Goal: Information Seeking & Learning: Check status

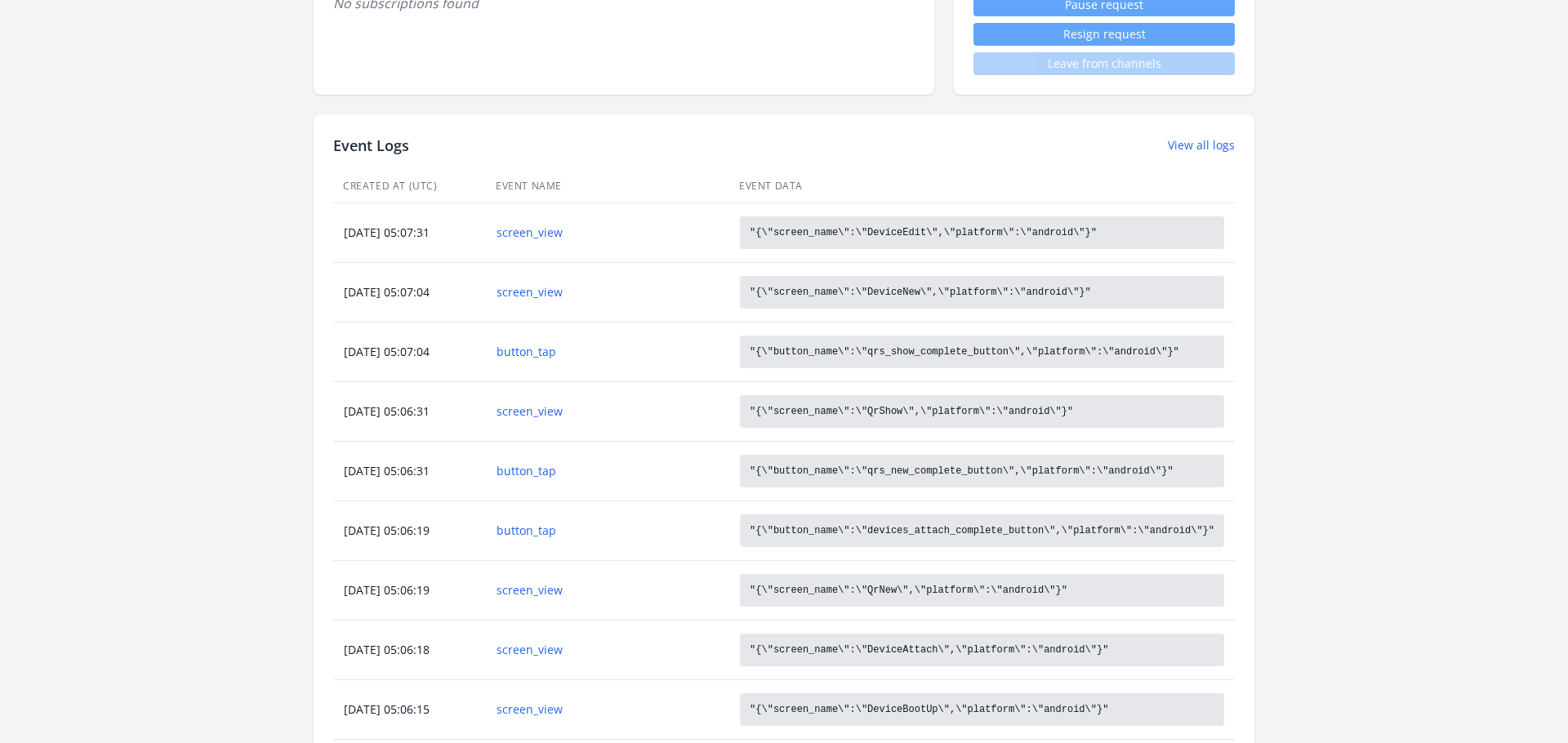
scroll to position [649, 0]
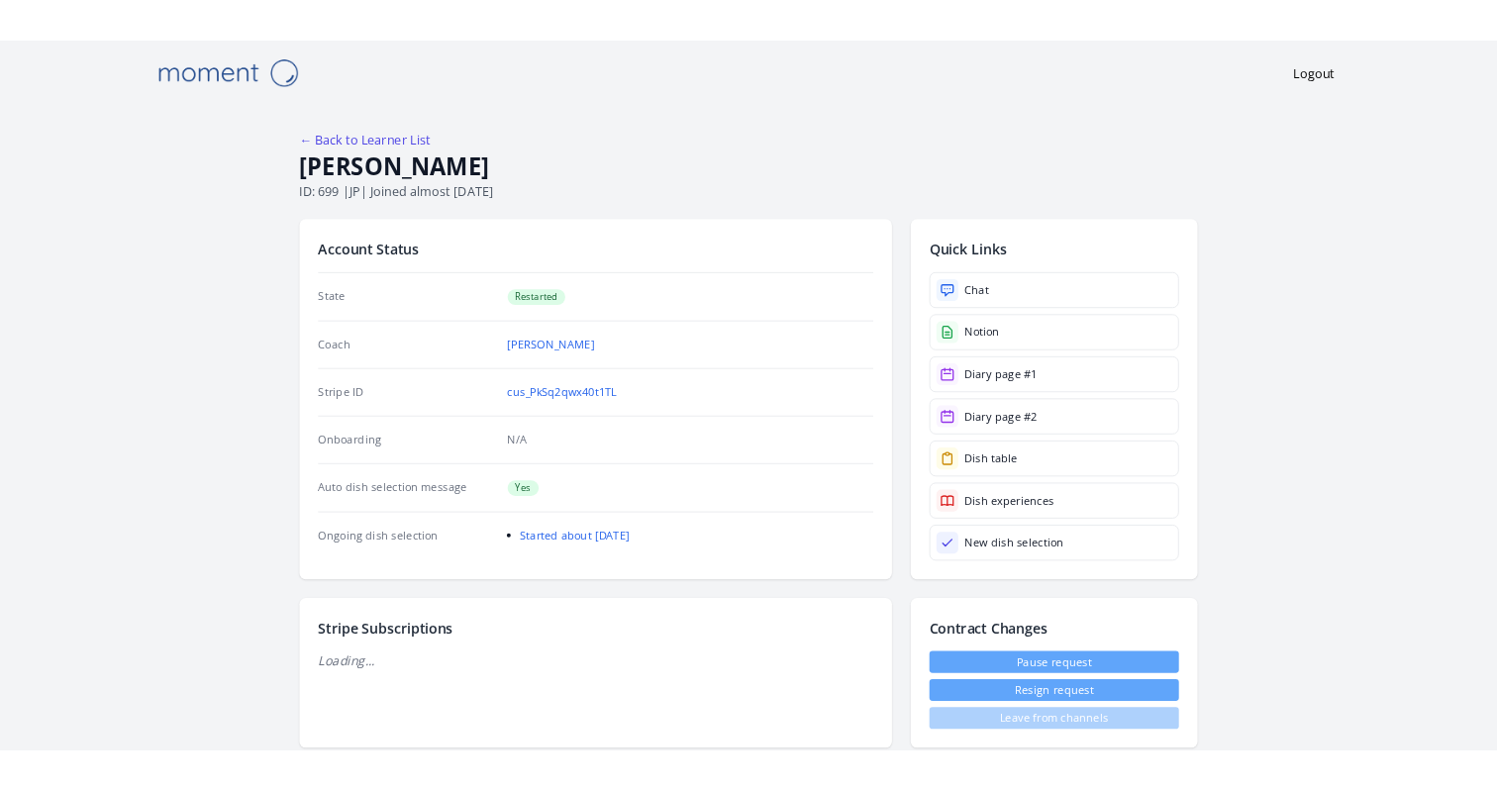
scroll to position [787, 0]
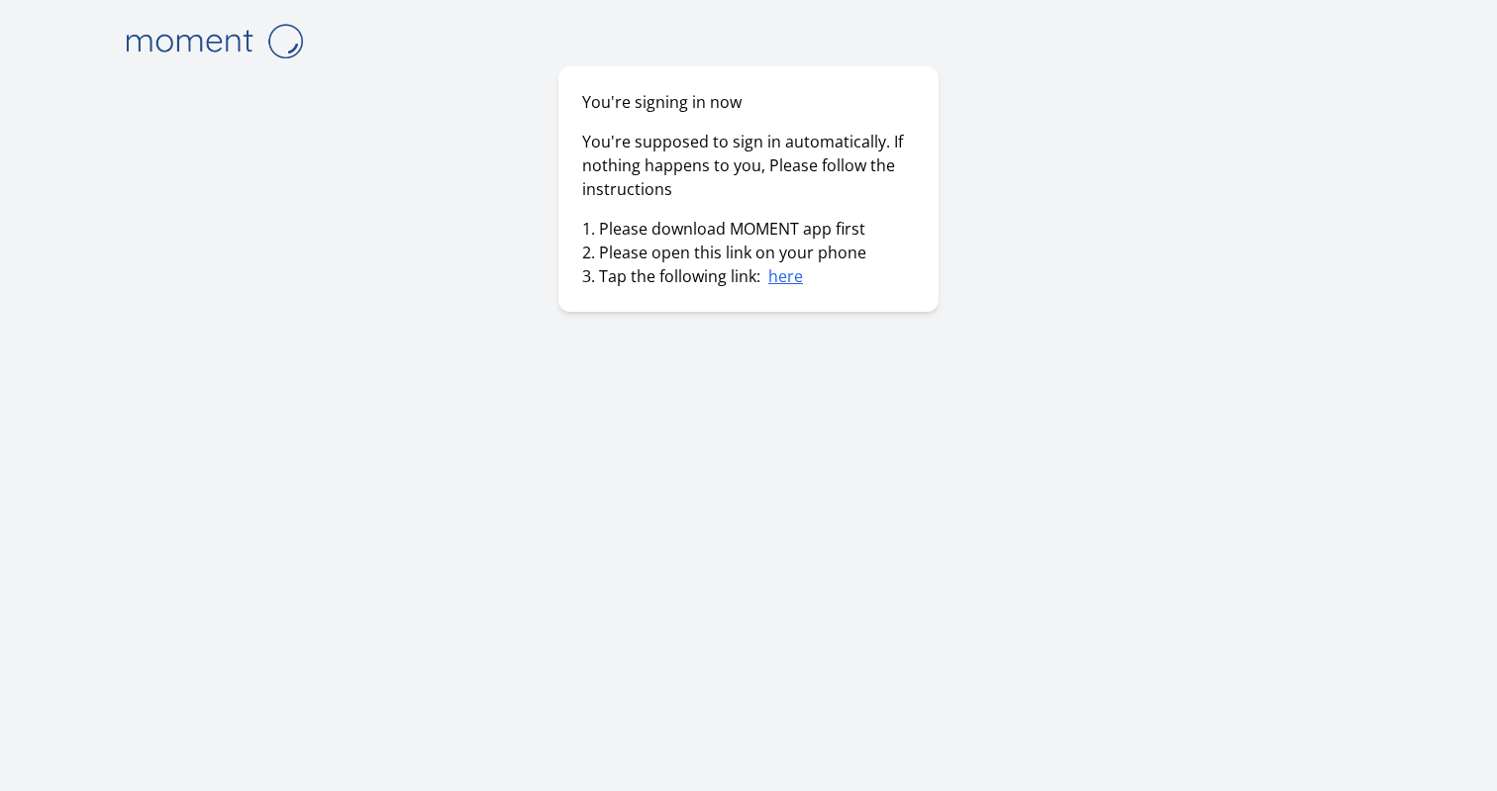
click at [781, 280] on link "here" at bounding box center [785, 276] width 35 height 22
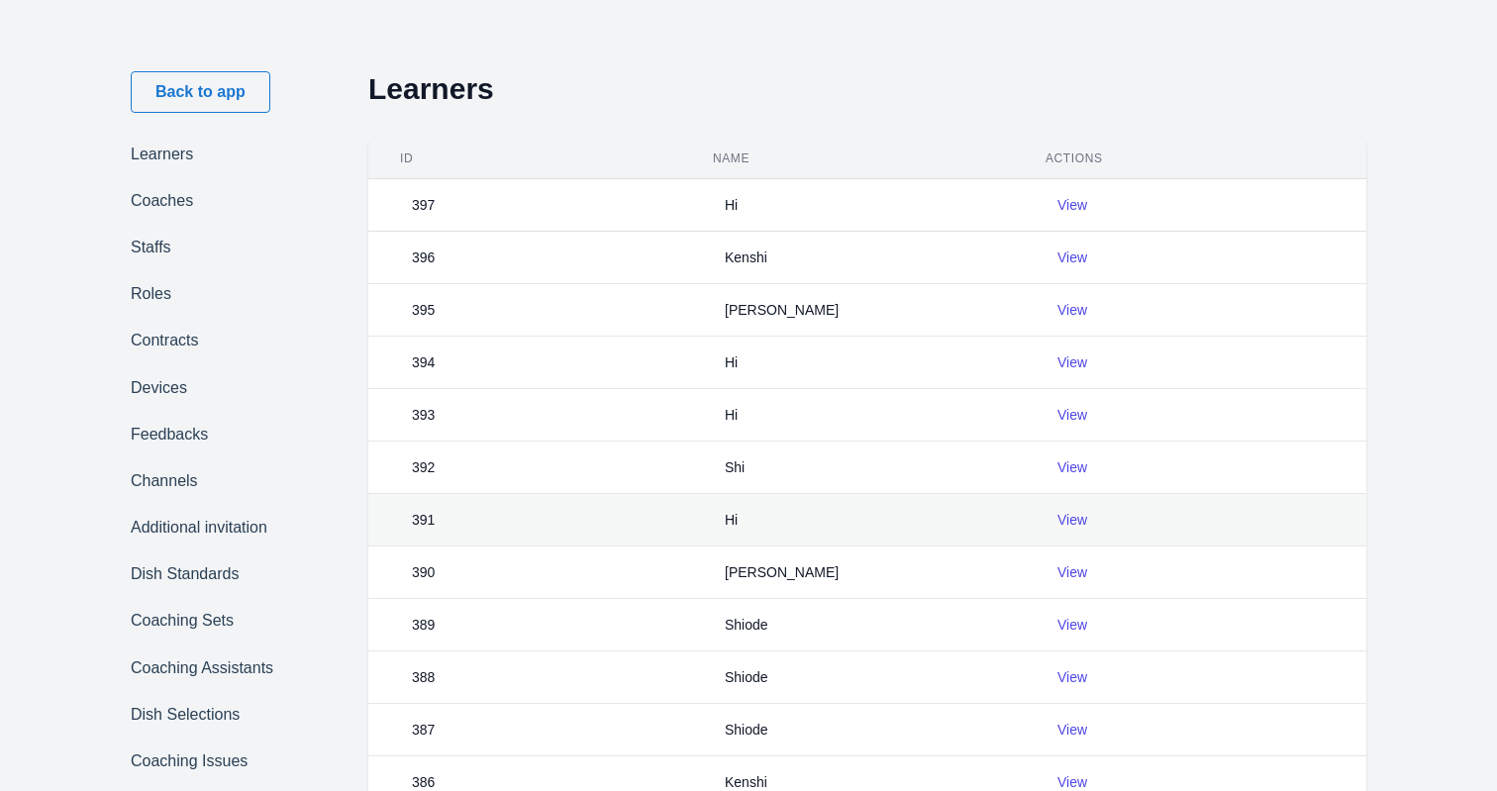
scroll to position [647, 0]
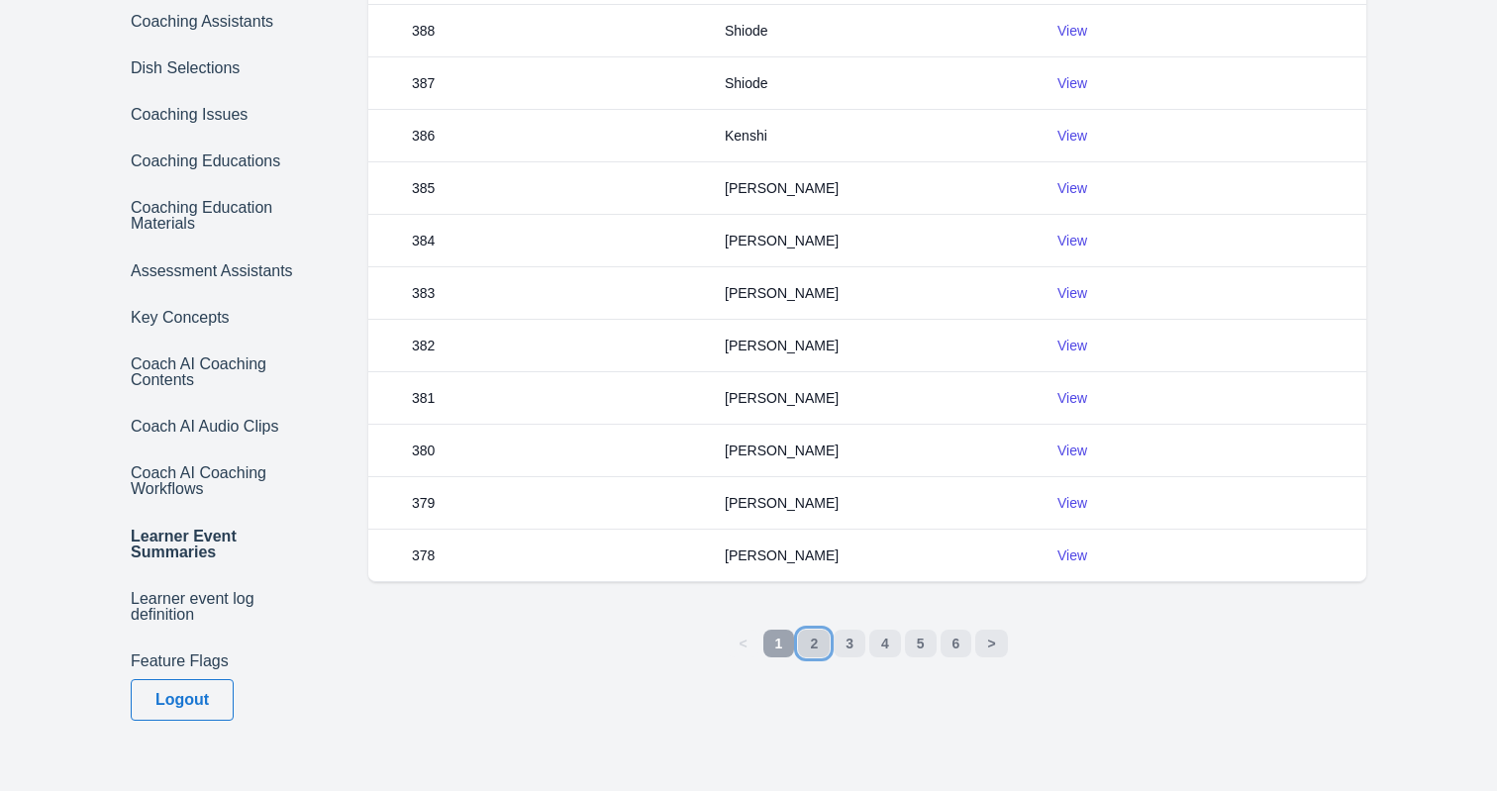
click at [810, 630] on link "2" at bounding box center [814, 644] width 32 height 28
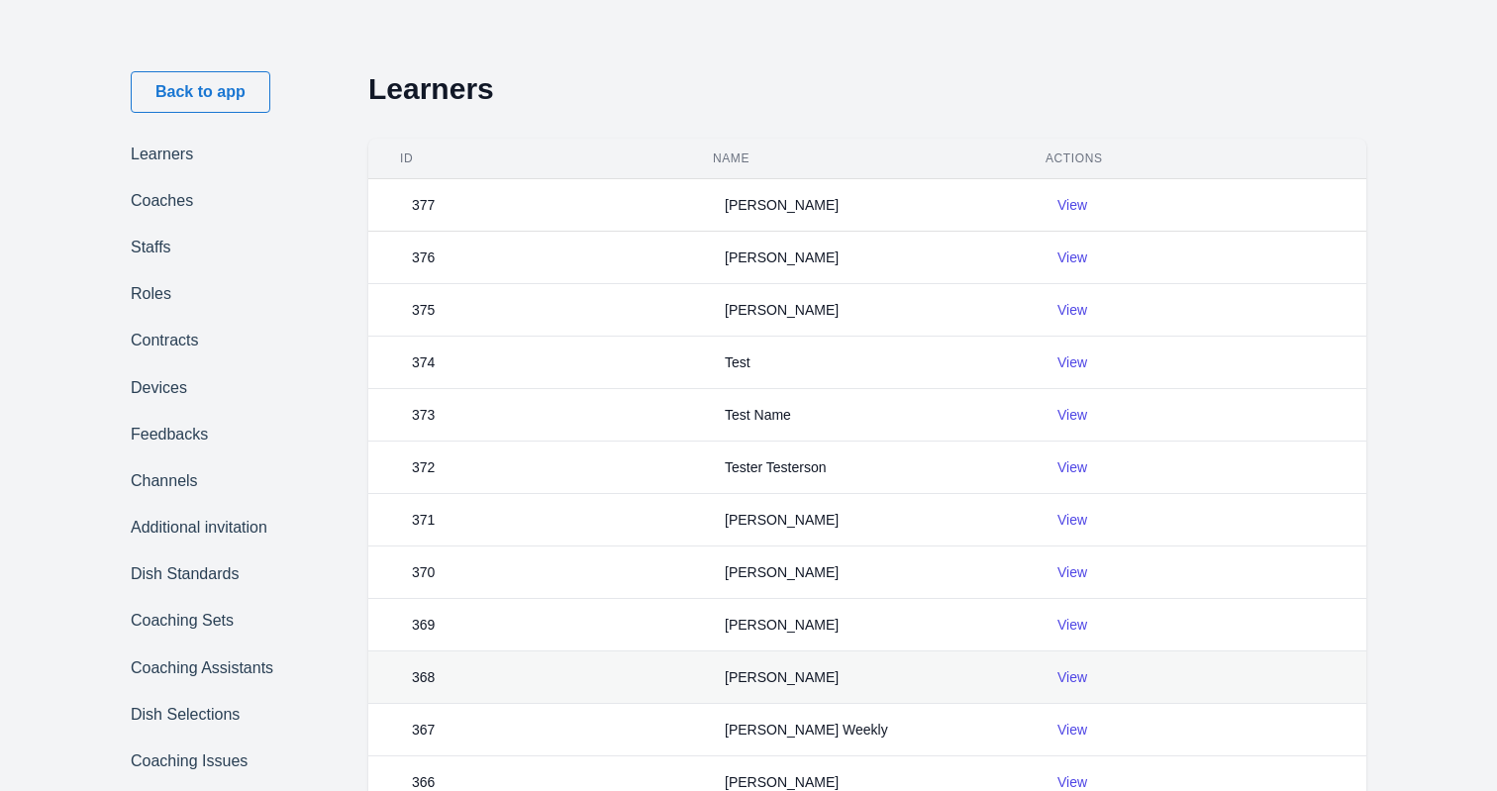
scroll to position [647, 0]
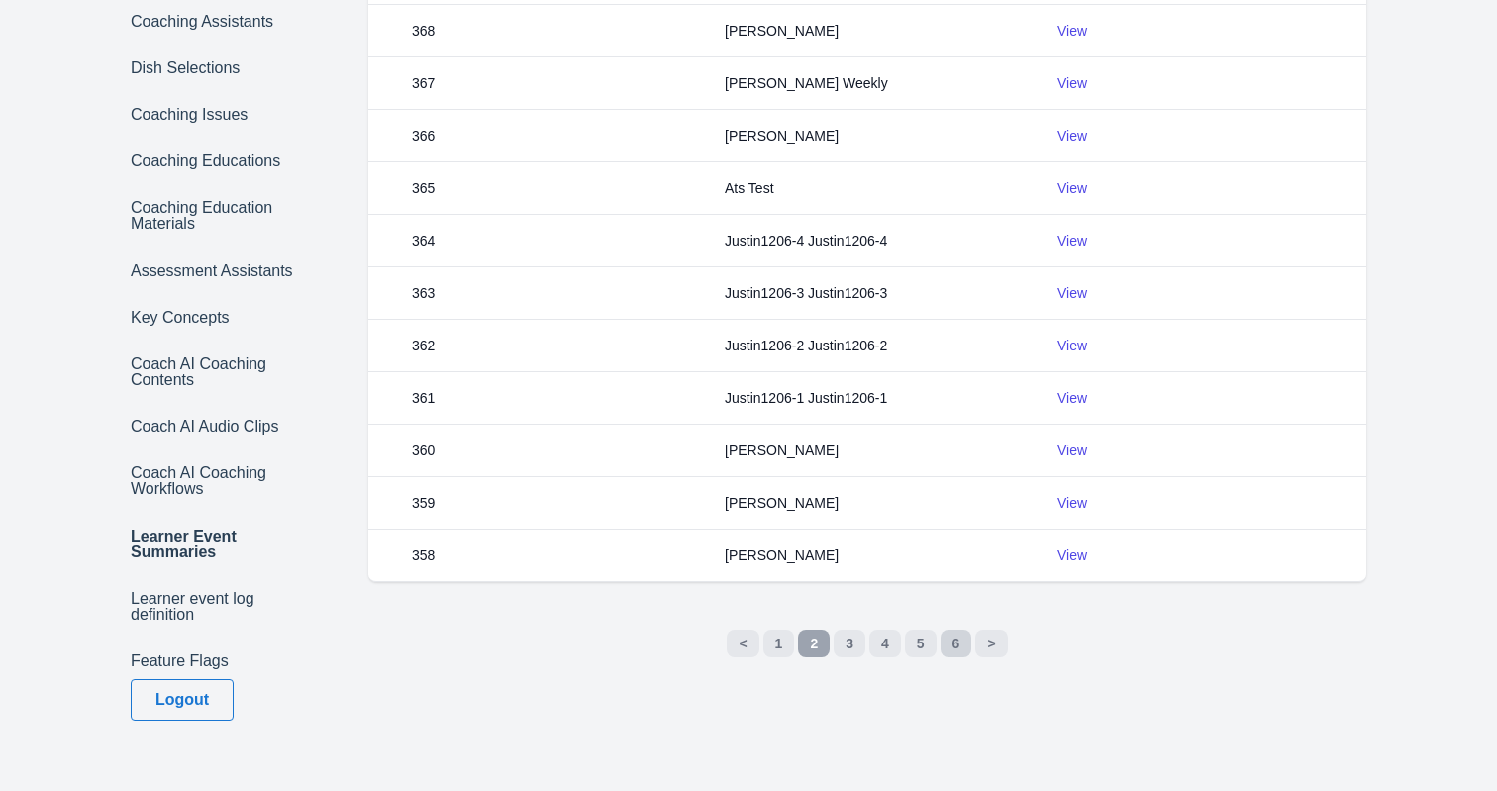
click at [960, 644] on link "6" at bounding box center [957, 644] width 32 height 28
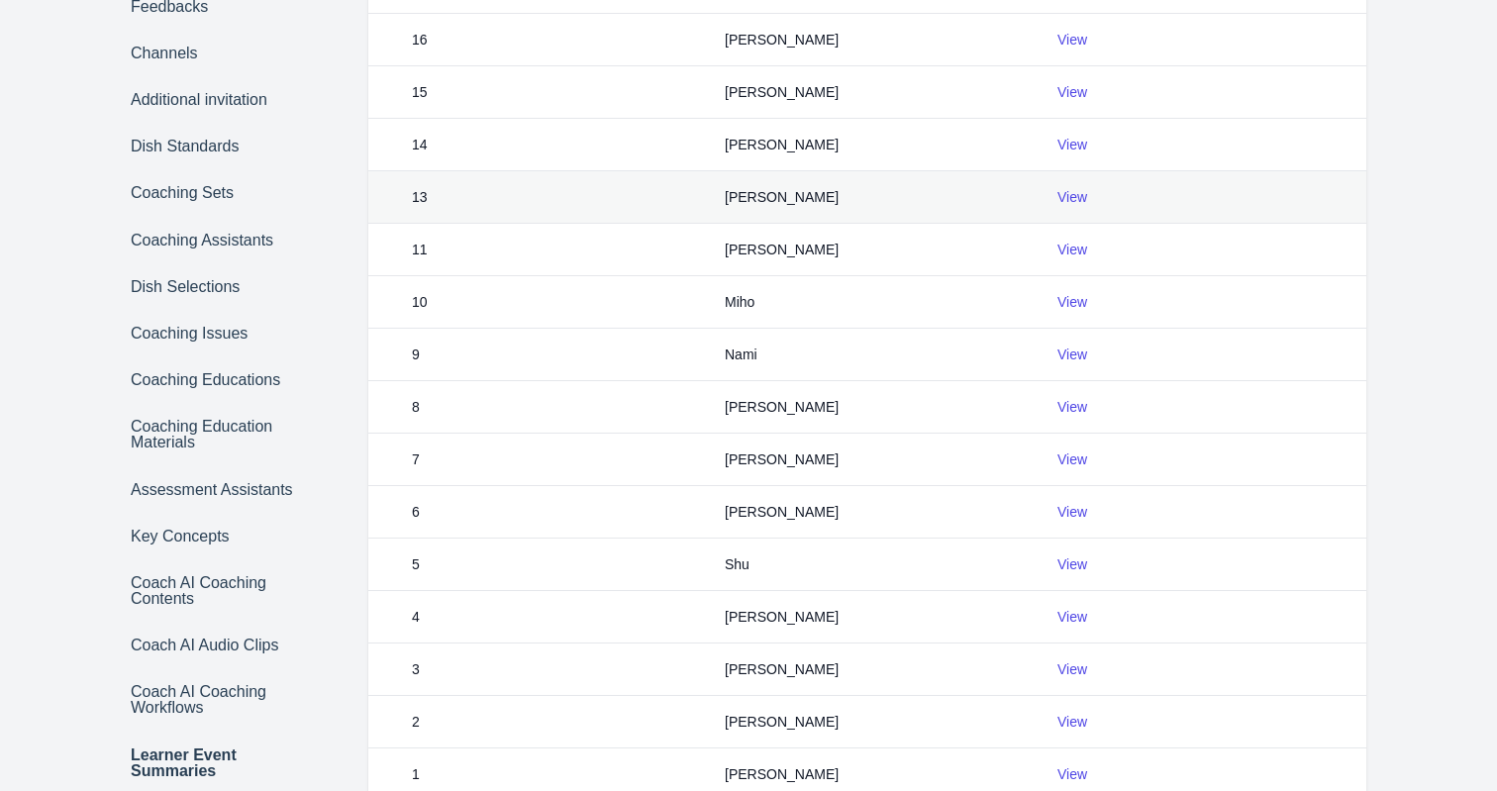
scroll to position [647, 0]
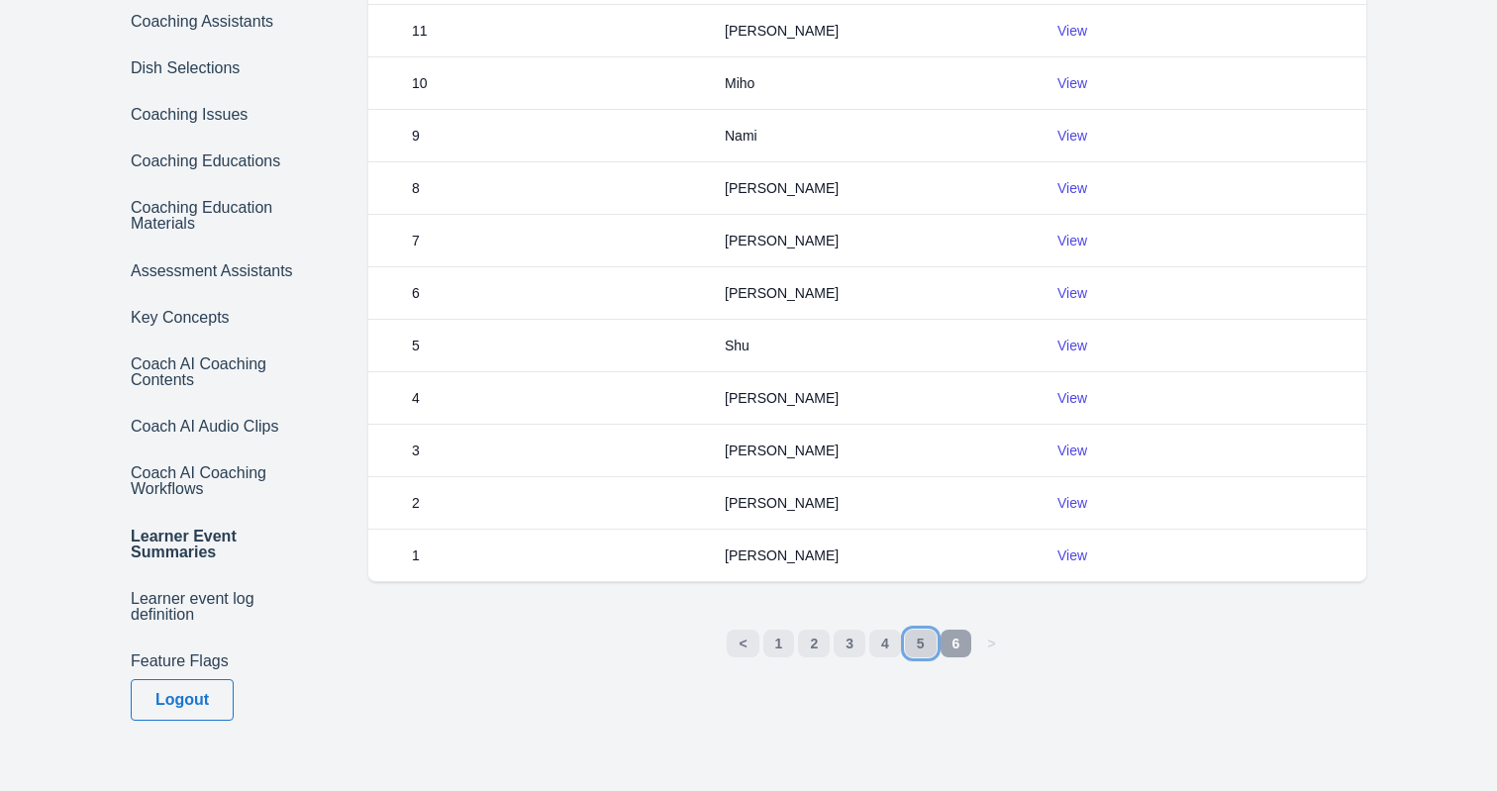
click at [922, 651] on link "5" at bounding box center [921, 644] width 32 height 28
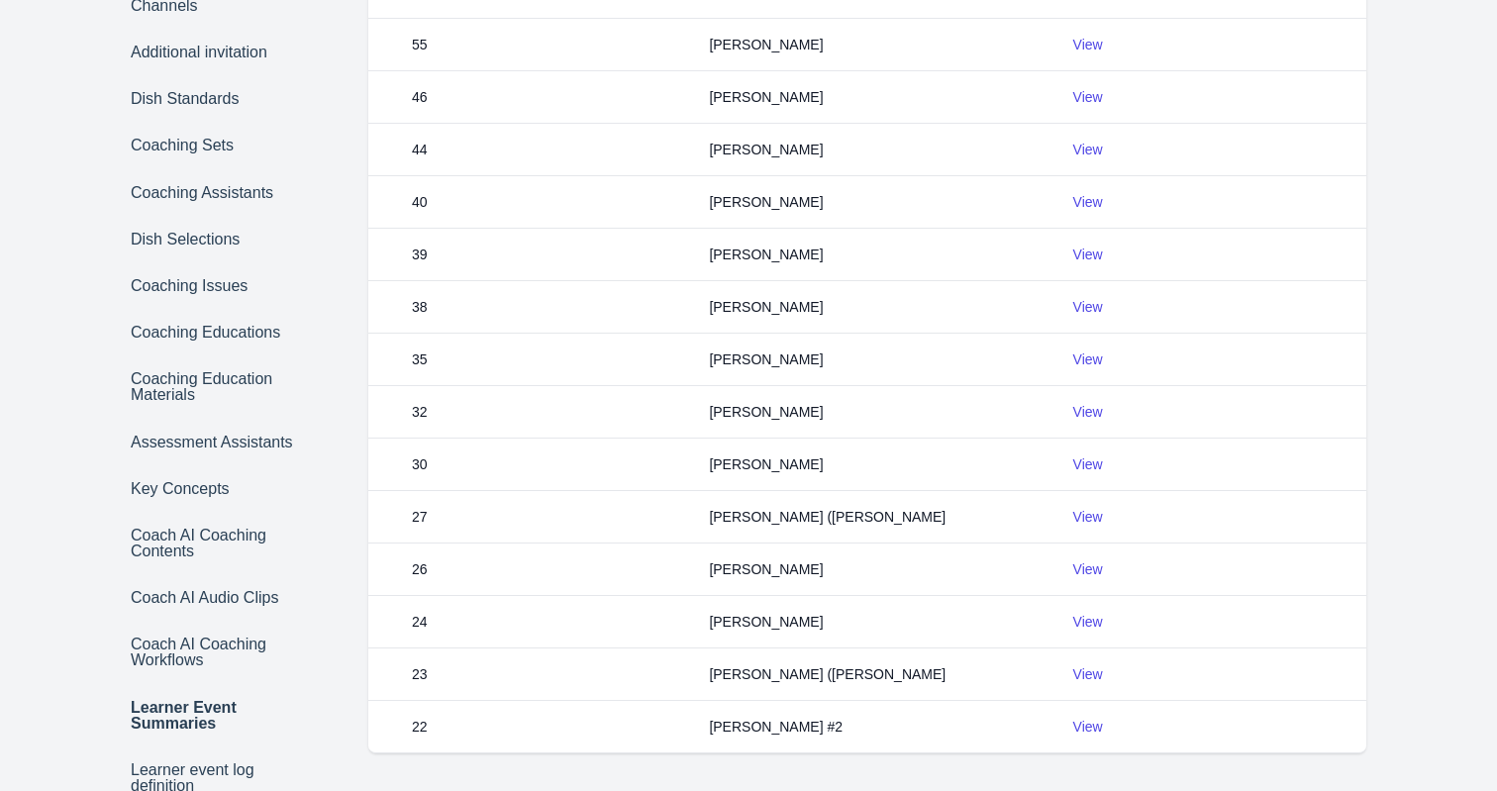
scroll to position [647, 0]
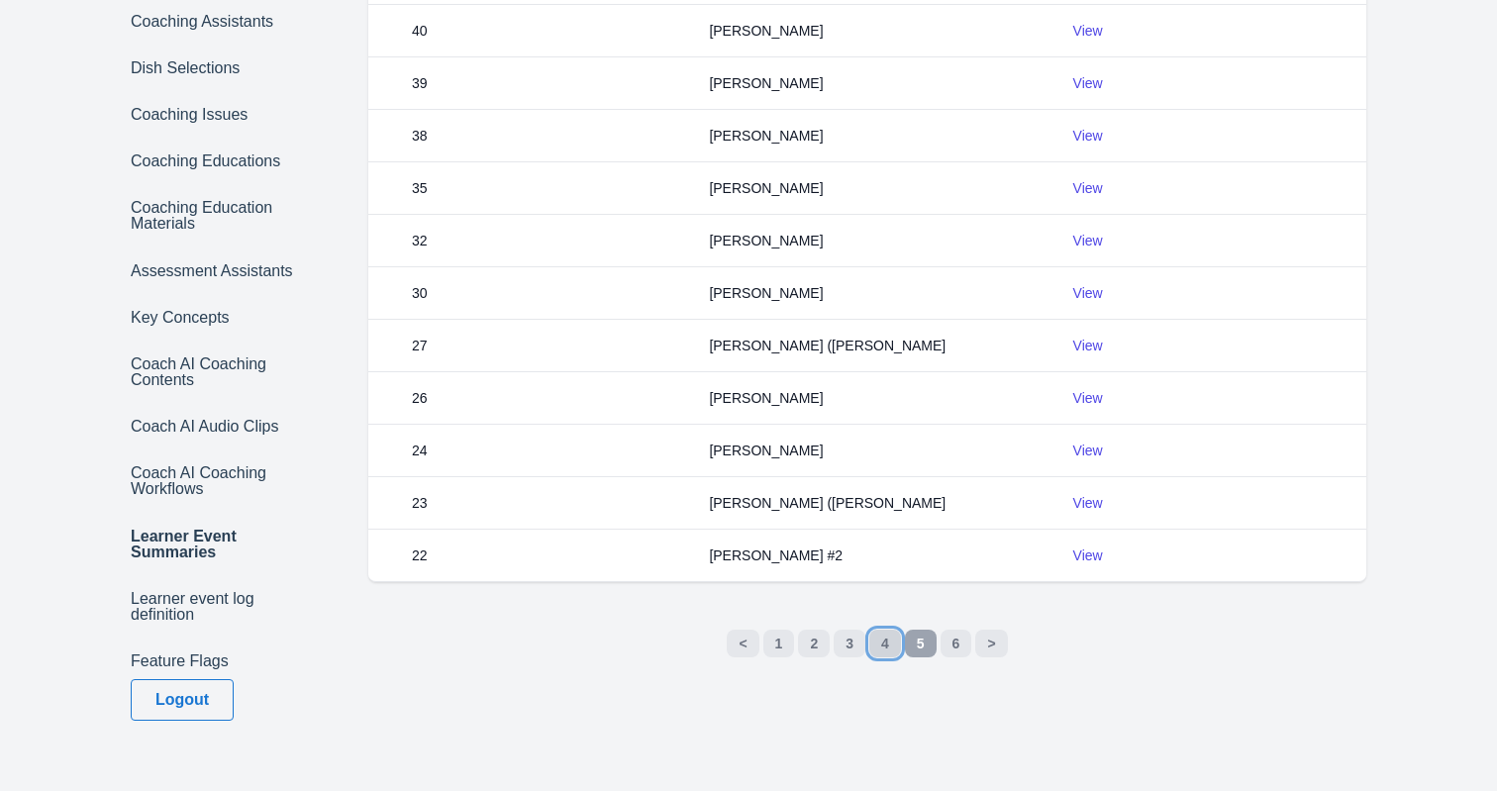
click at [881, 646] on link "4" at bounding box center [885, 644] width 32 height 28
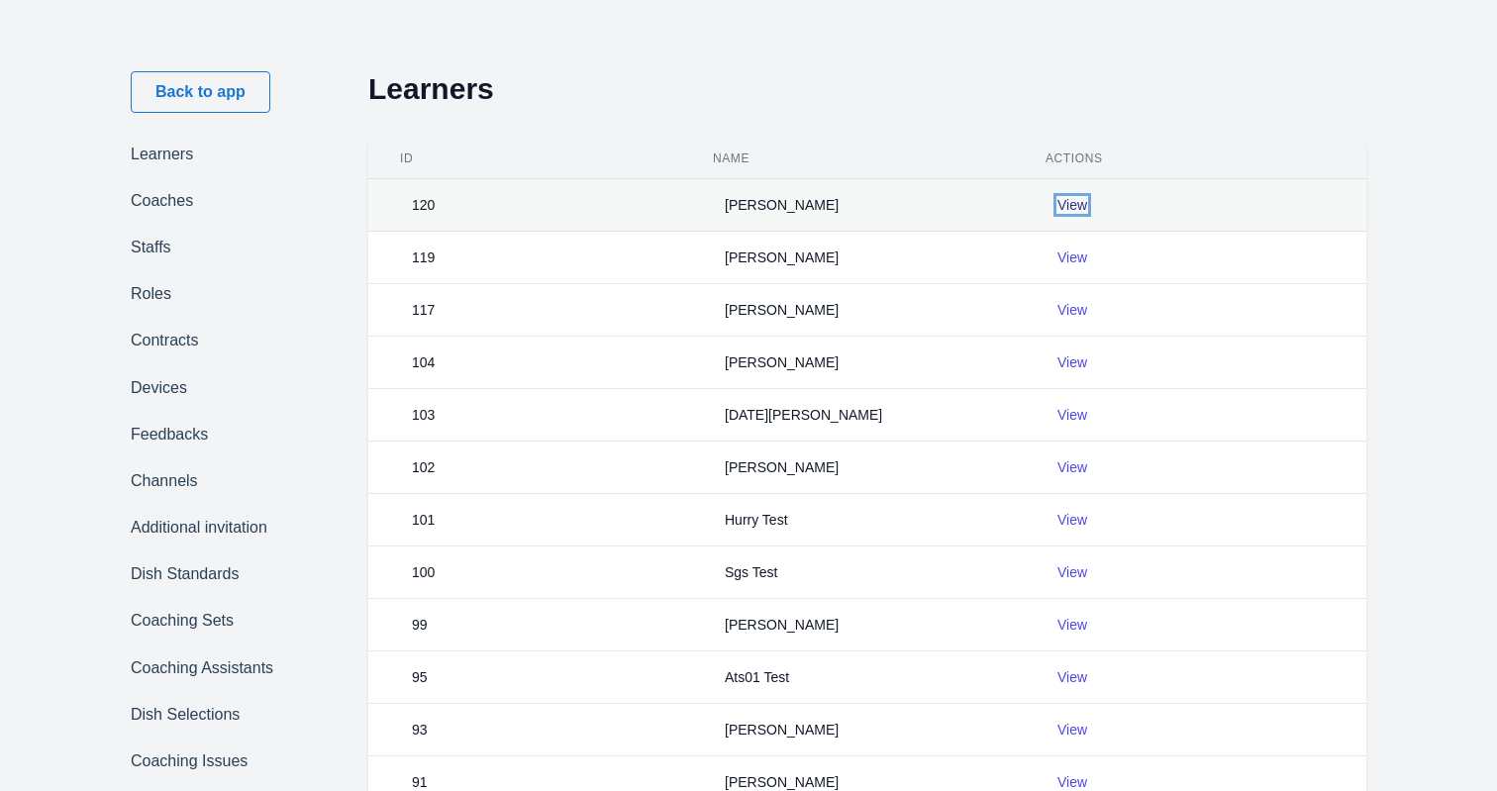
click at [1069, 212] on link "View" at bounding box center [1072, 205] width 30 height 16
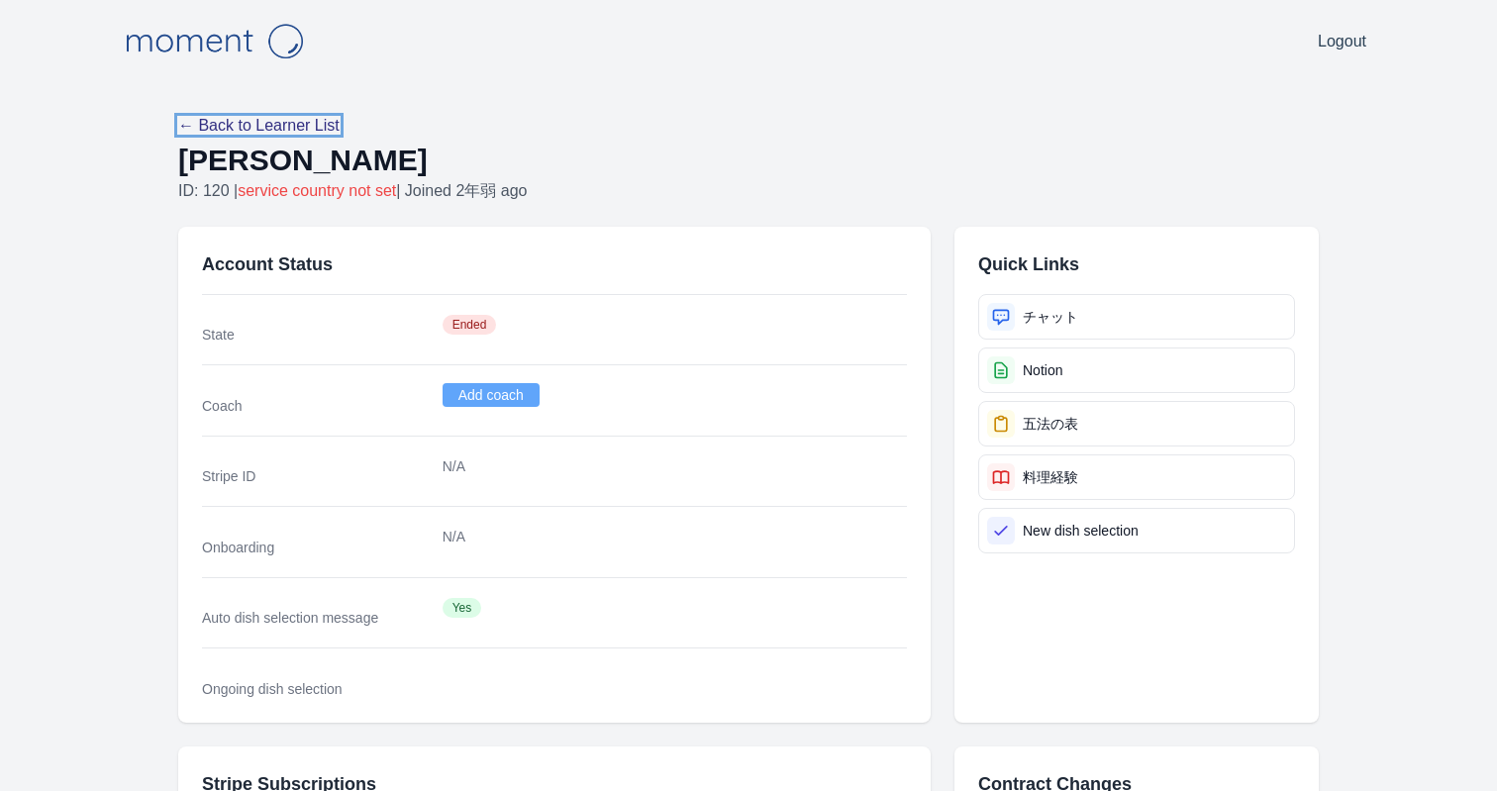
click at [276, 129] on link "← Back to Learner List" at bounding box center [258, 125] width 161 height 17
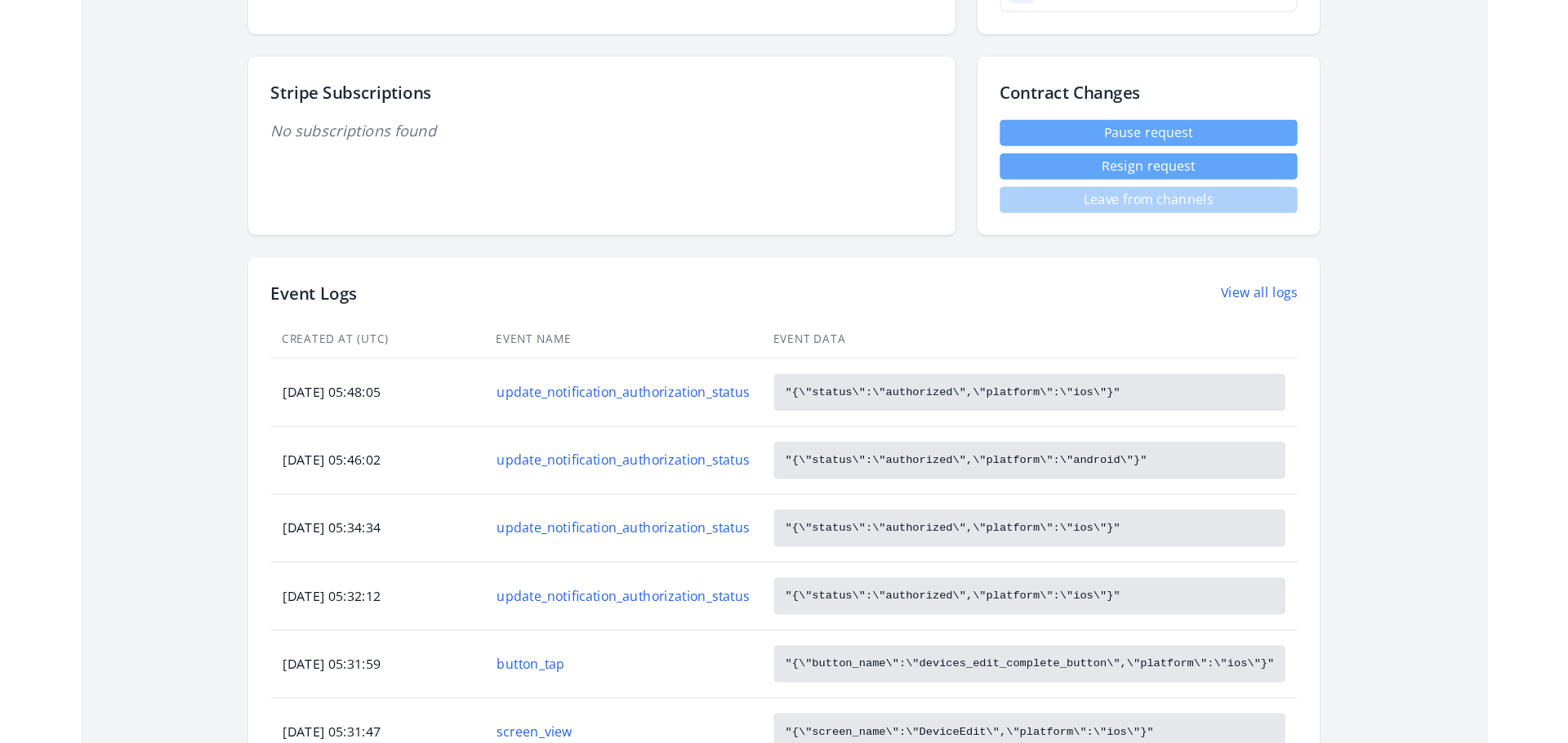
scroll to position [565, 0]
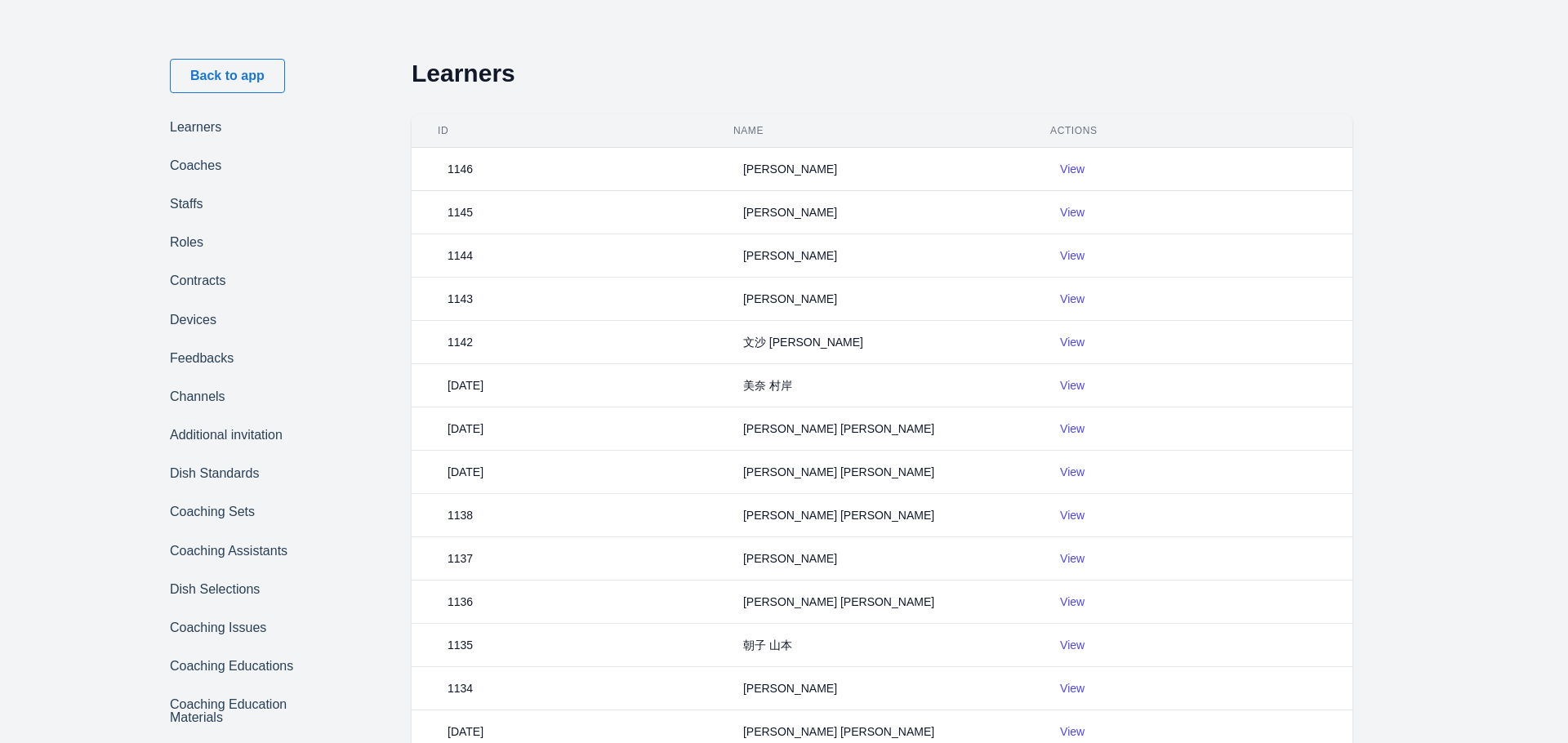
scroll to position [17, 0]
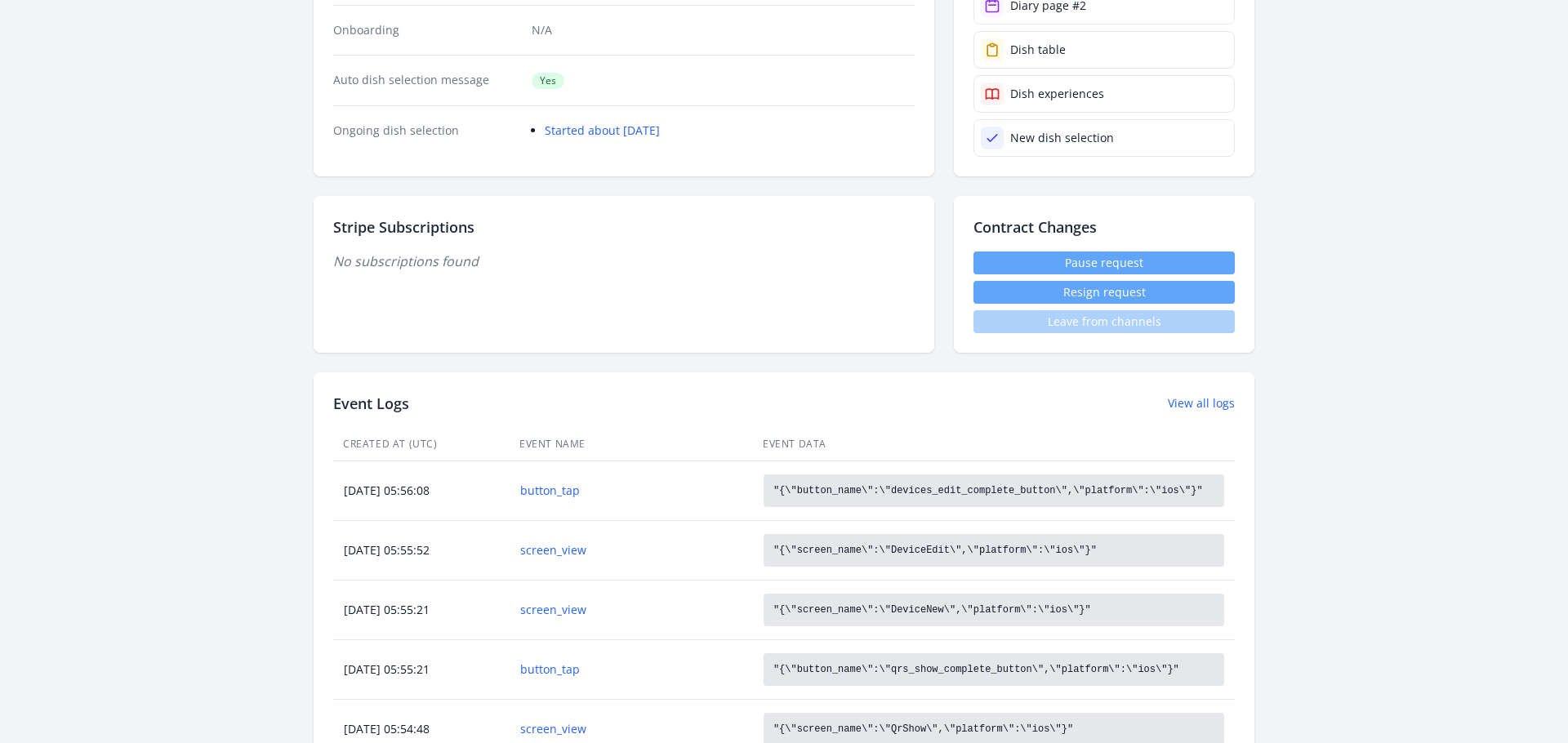
scroll to position [730, 0]
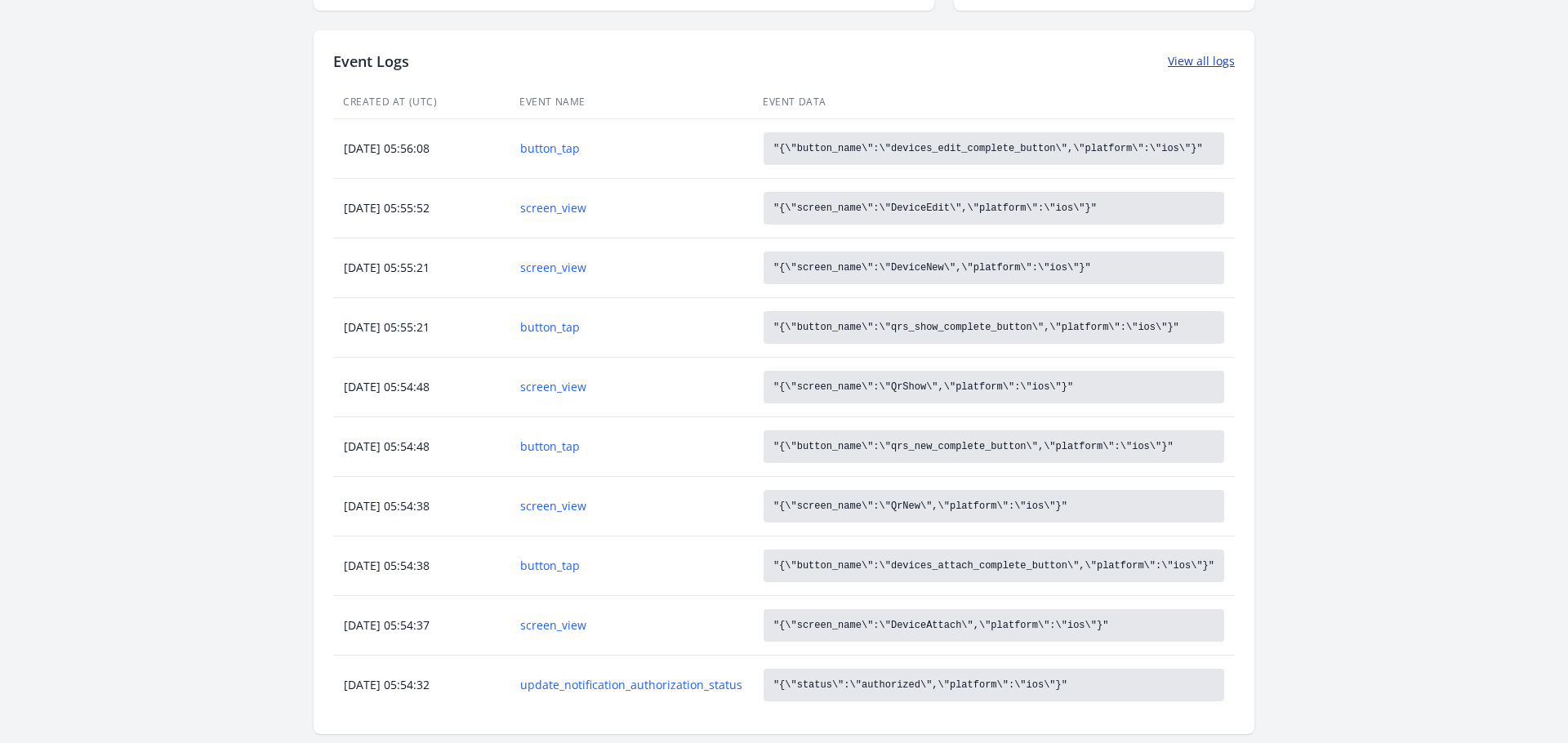
click at [1205, 63] on link "View all logs" at bounding box center [1201, 61] width 67 height 16
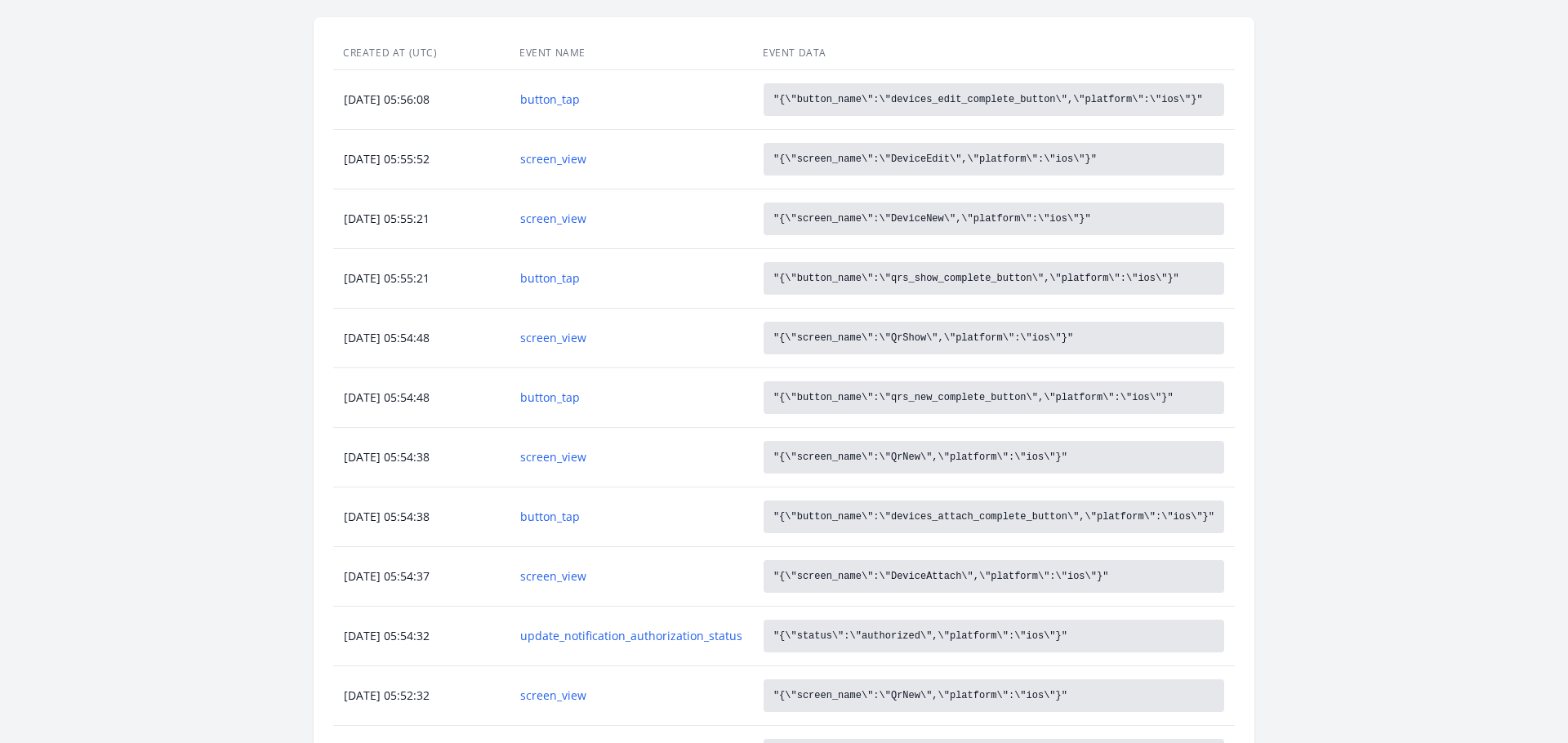
scroll to position [821, 0]
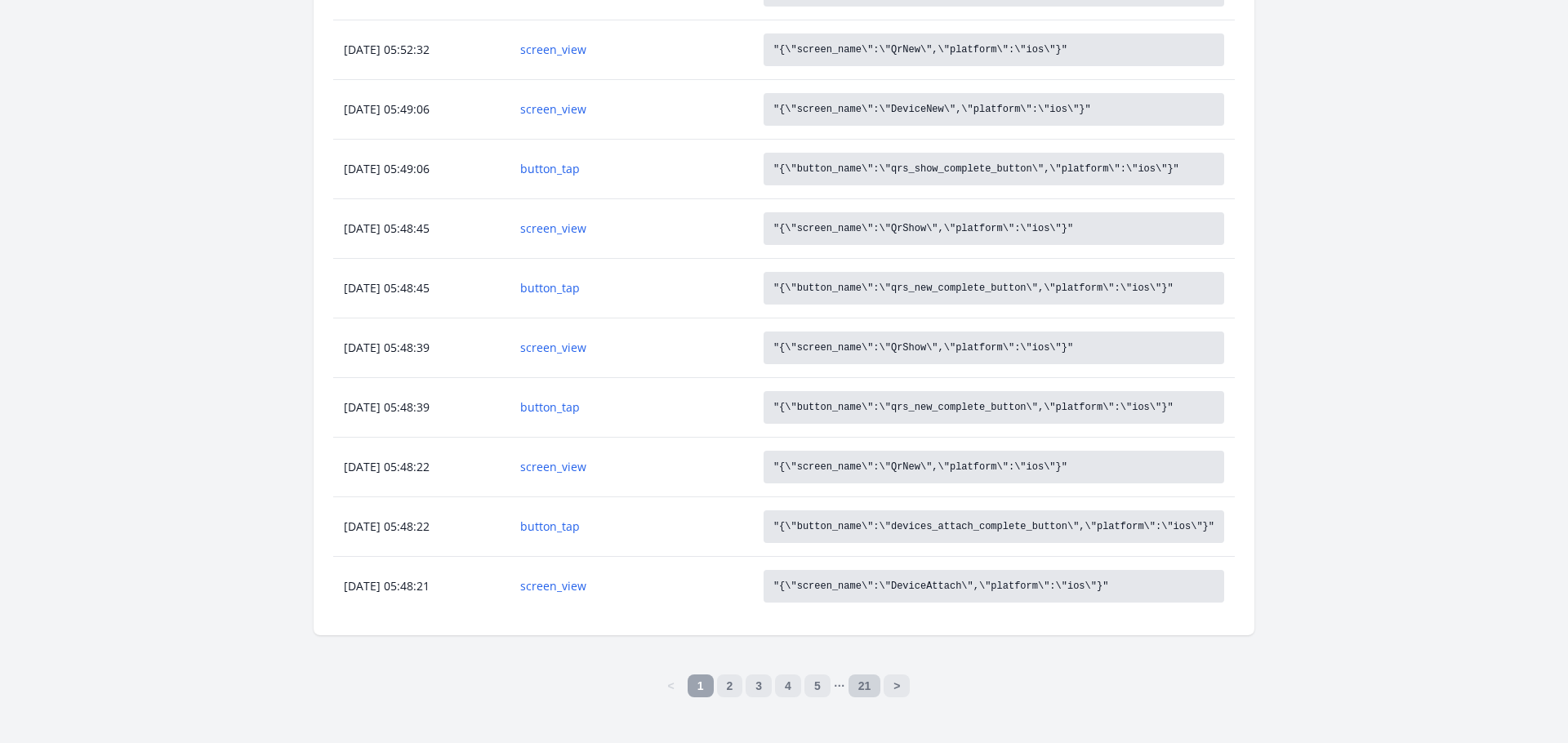
click at [864, 683] on link "21" at bounding box center [865, 686] width 33 height 23
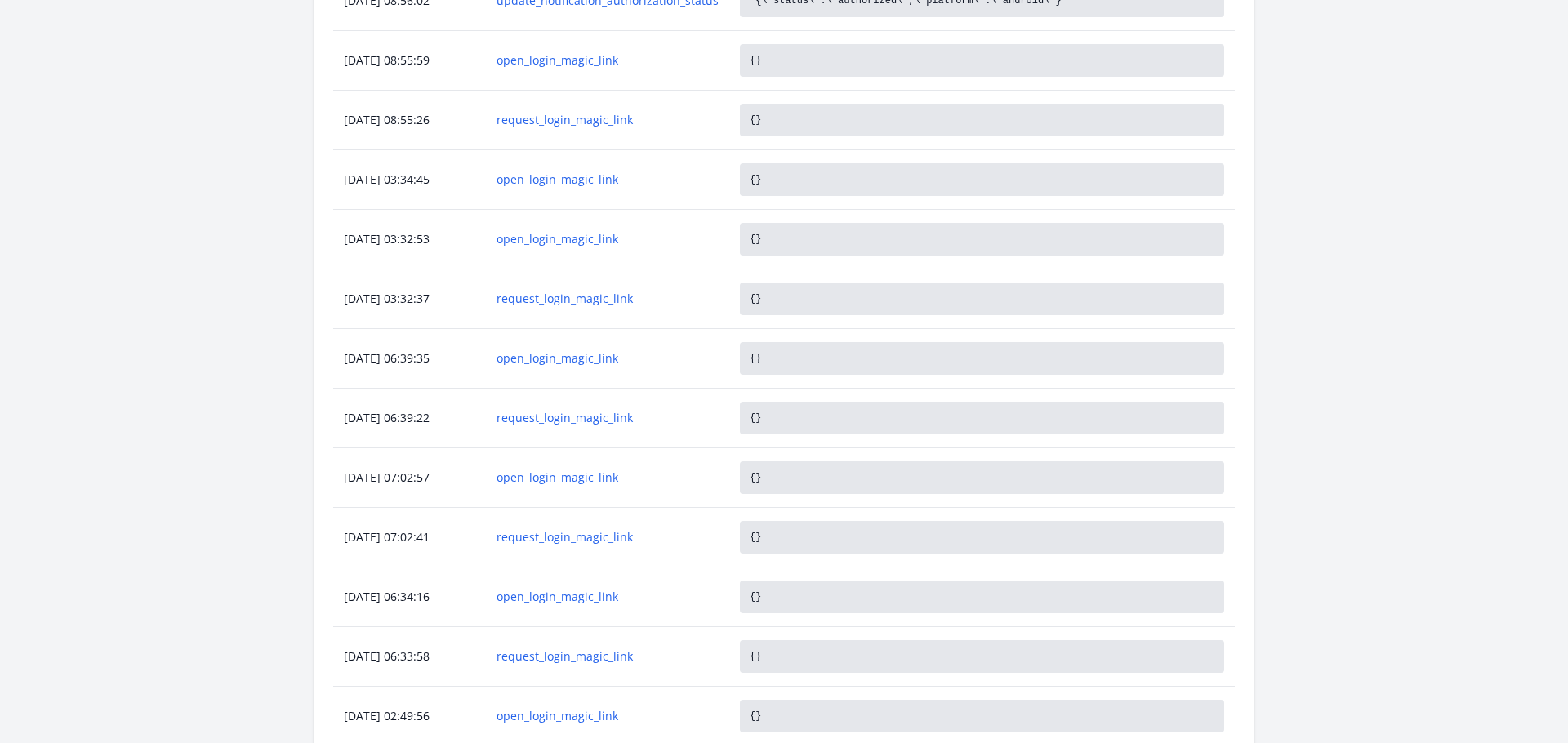
scroll to position [582, 0]
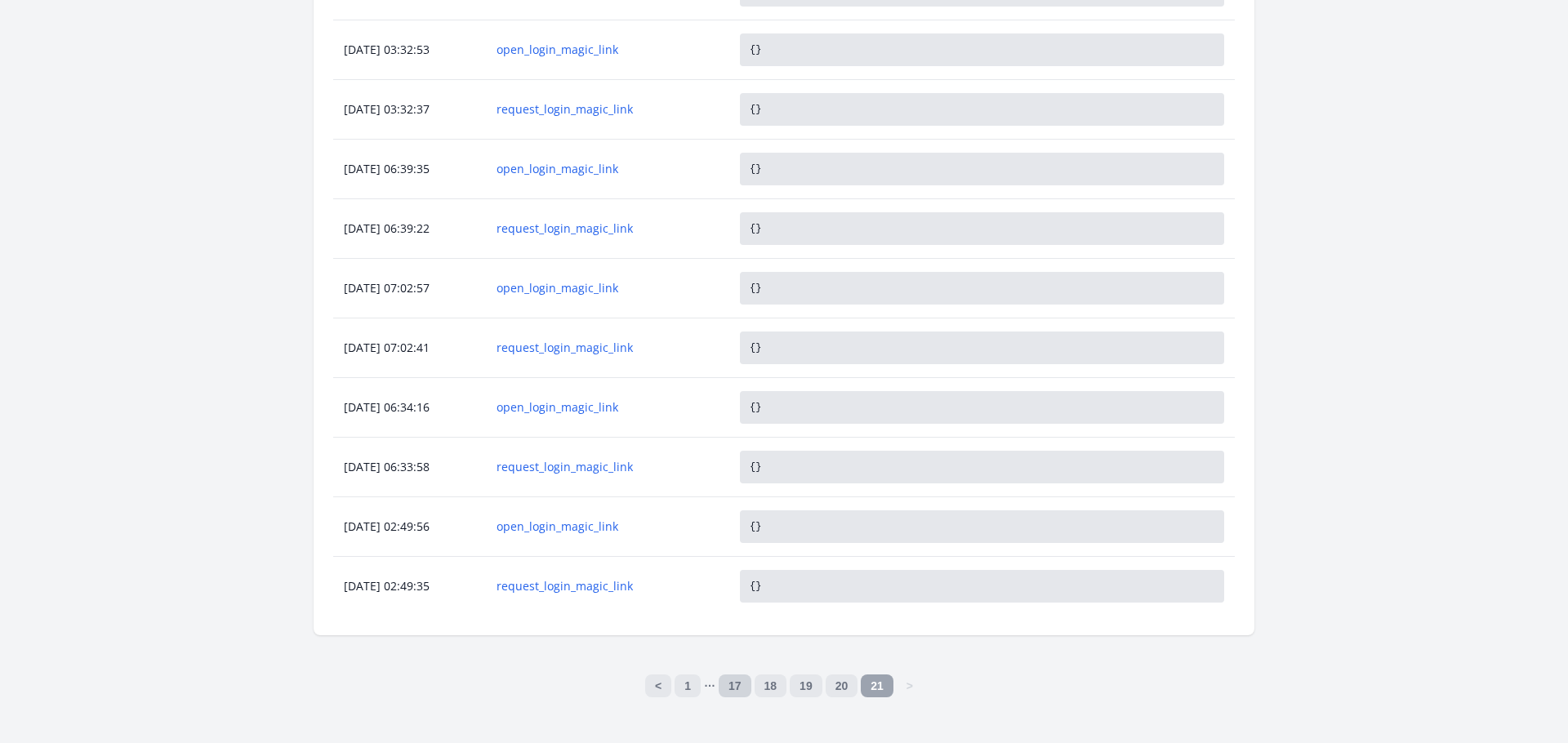
click at [732, 684] on link "17" at bounding box center [735, 686] width 33 height 23
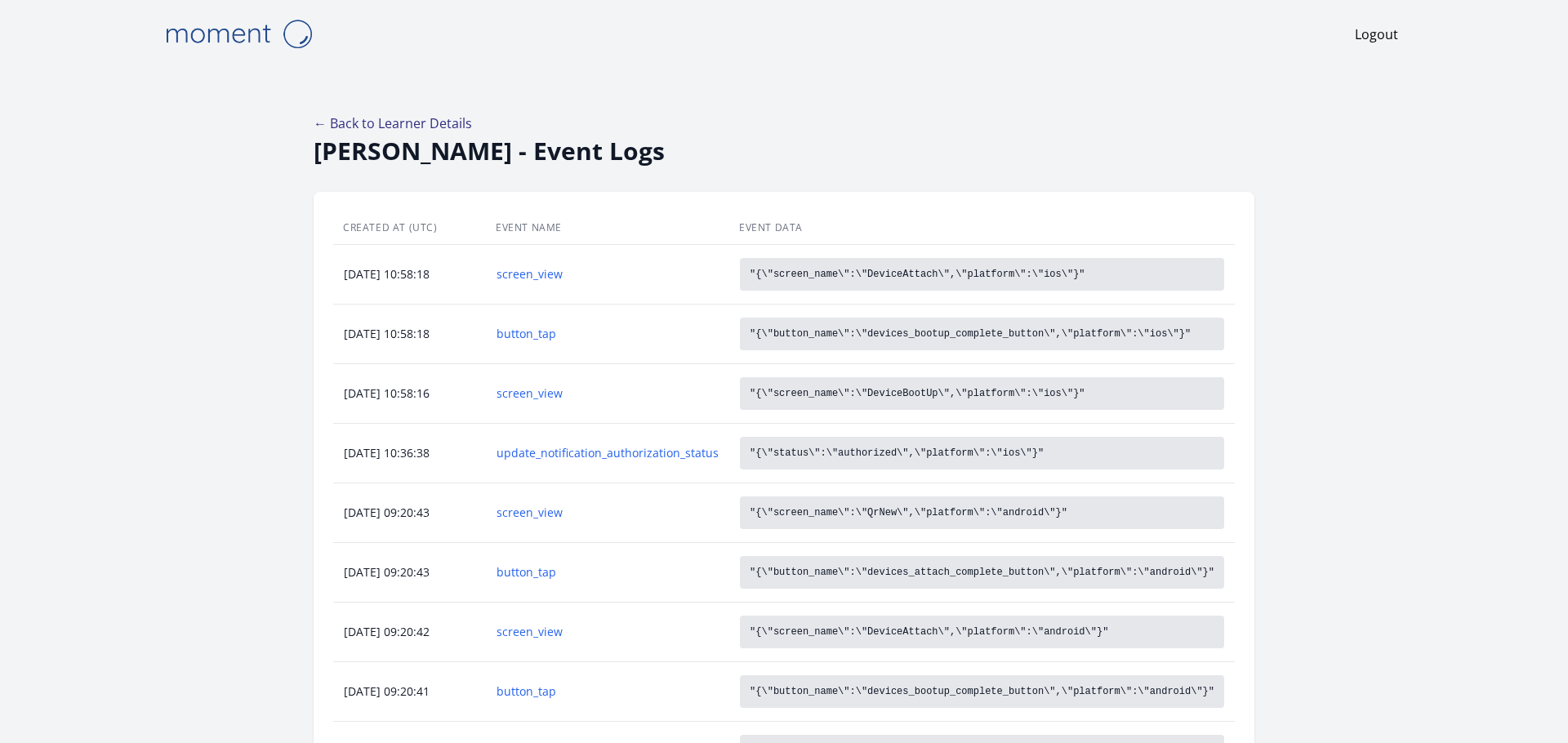
click at [402, 122] on link "← Back to Learner Details" at bounding box center [393, 124] width 158 height 18
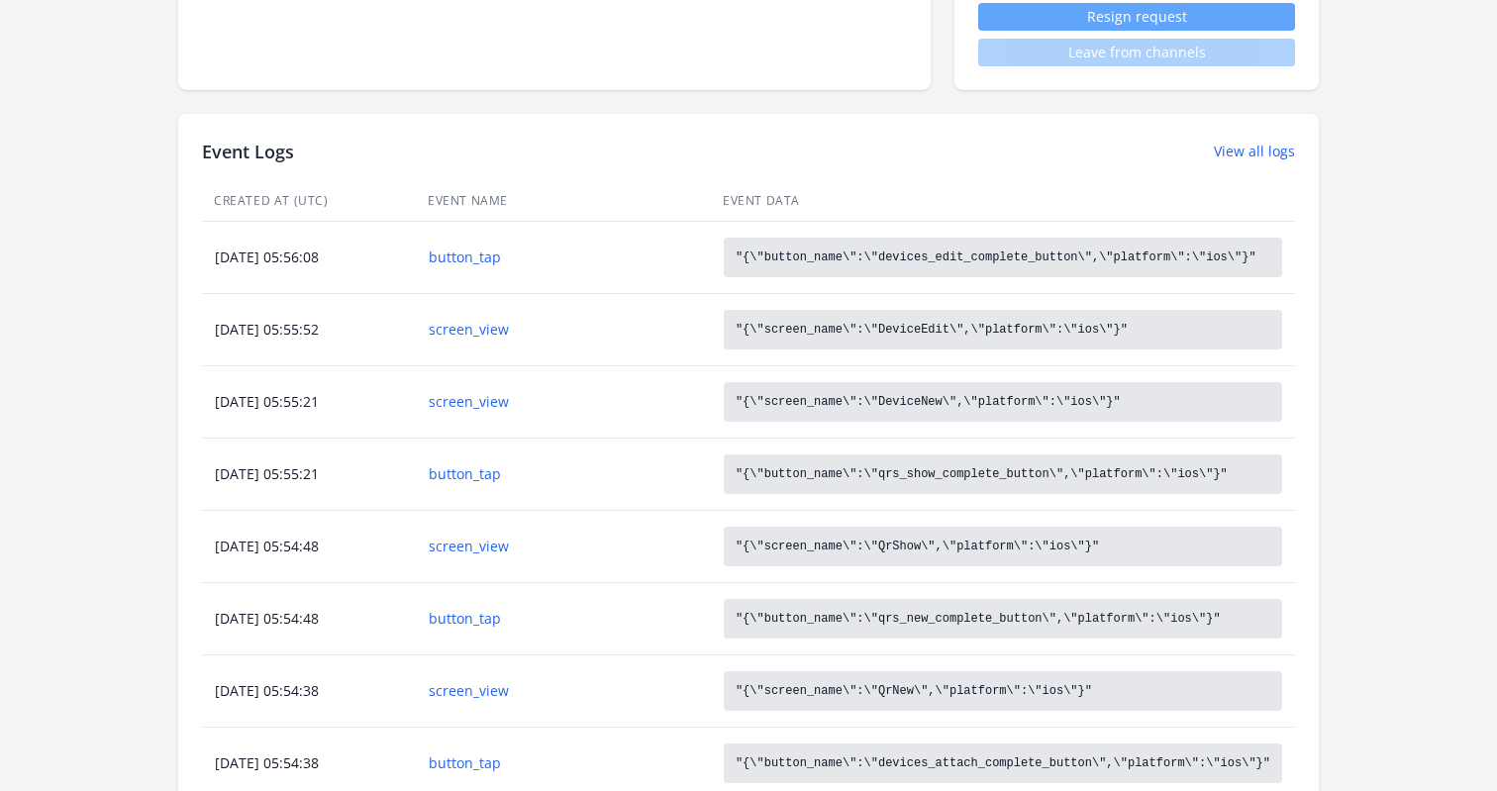
scroll to position [760, 0]
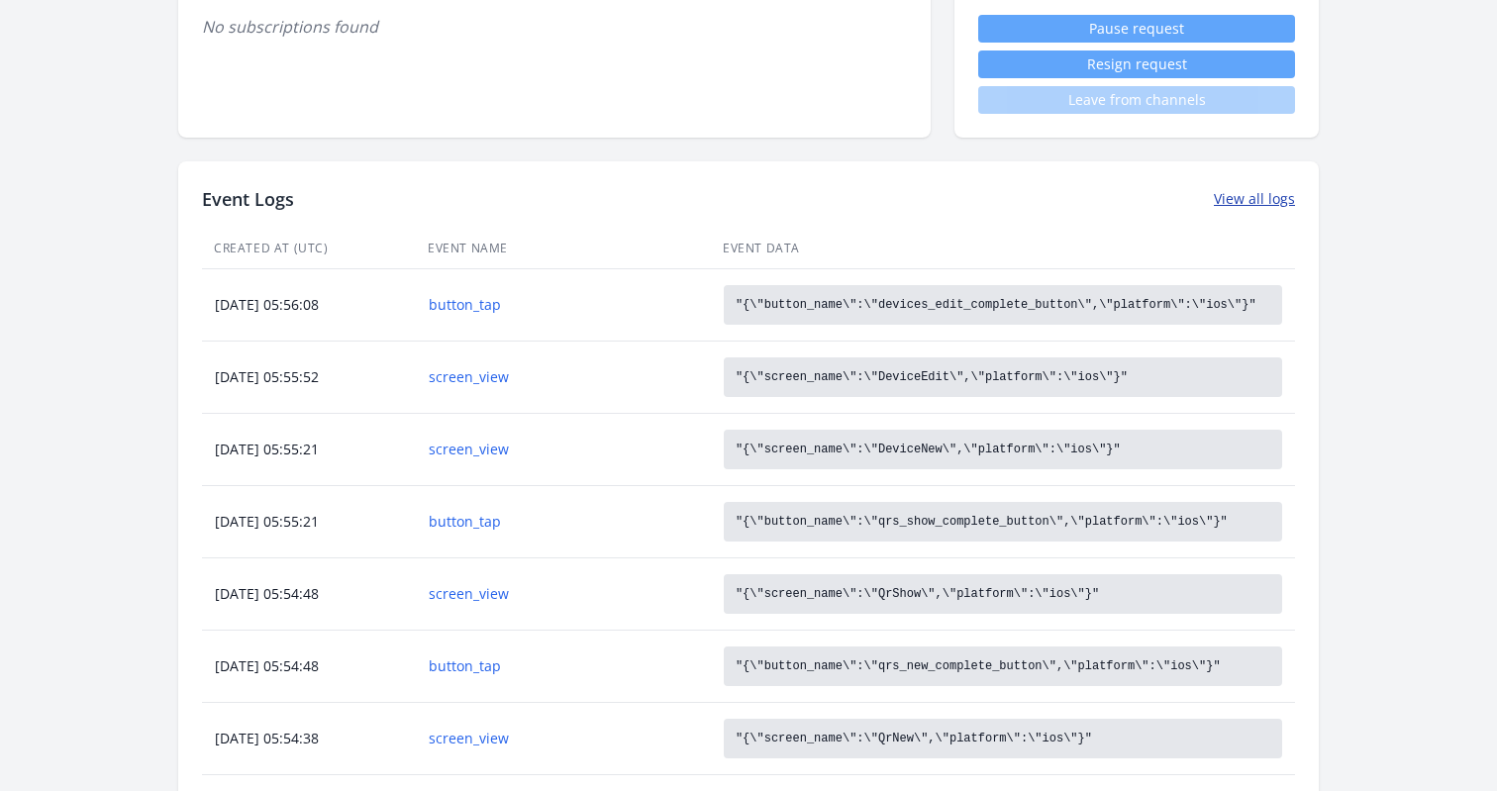
click at [1254, 200] on link "View all logs" at bounding box center [1254, 199] width 81 height 20
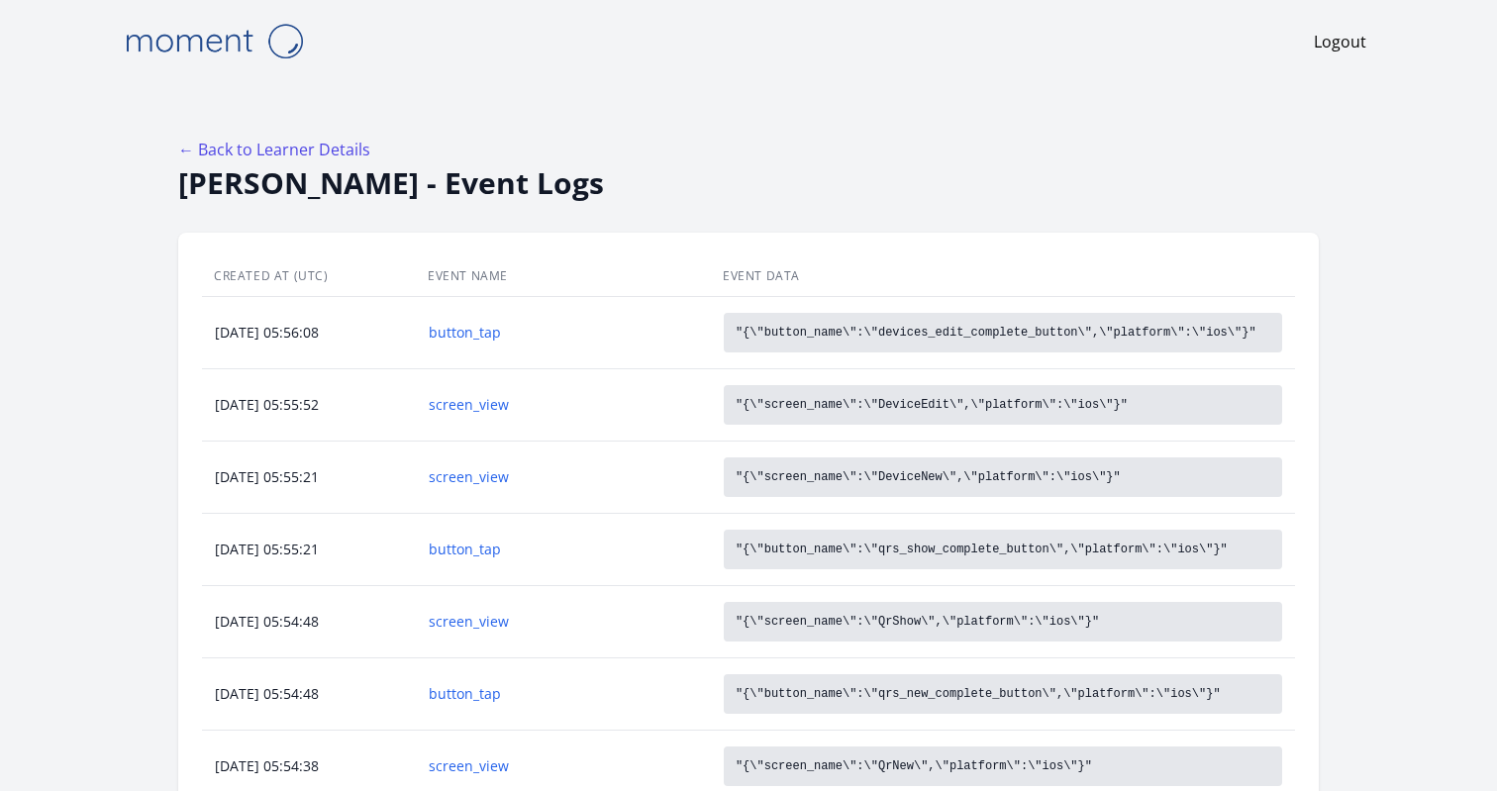
click at [783, 184] on h2 "[PERSON_NAME] - Event Logs" at bounding box center [748, 183] width 1141 height 36
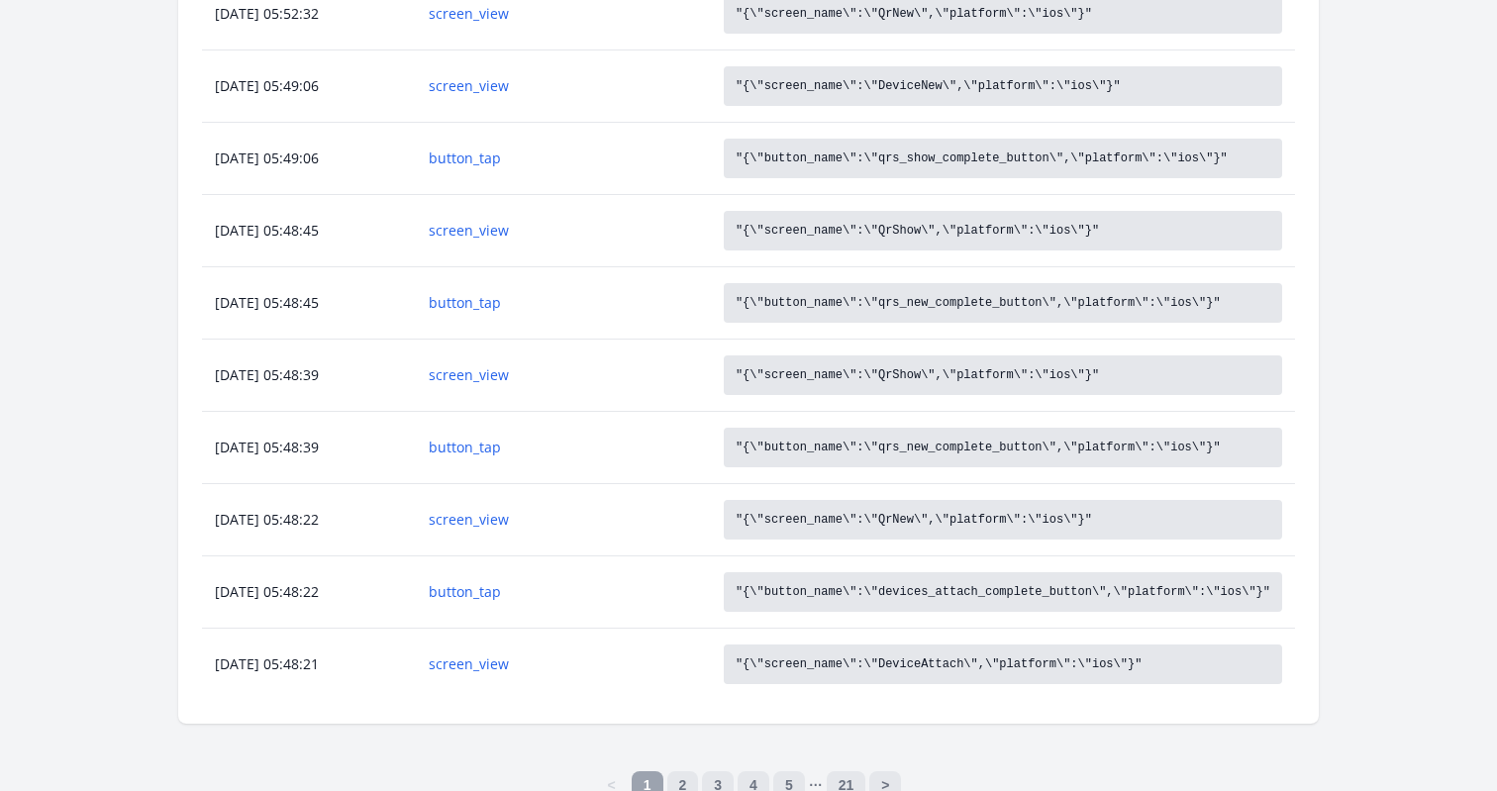
scroll to position [1050, 0]
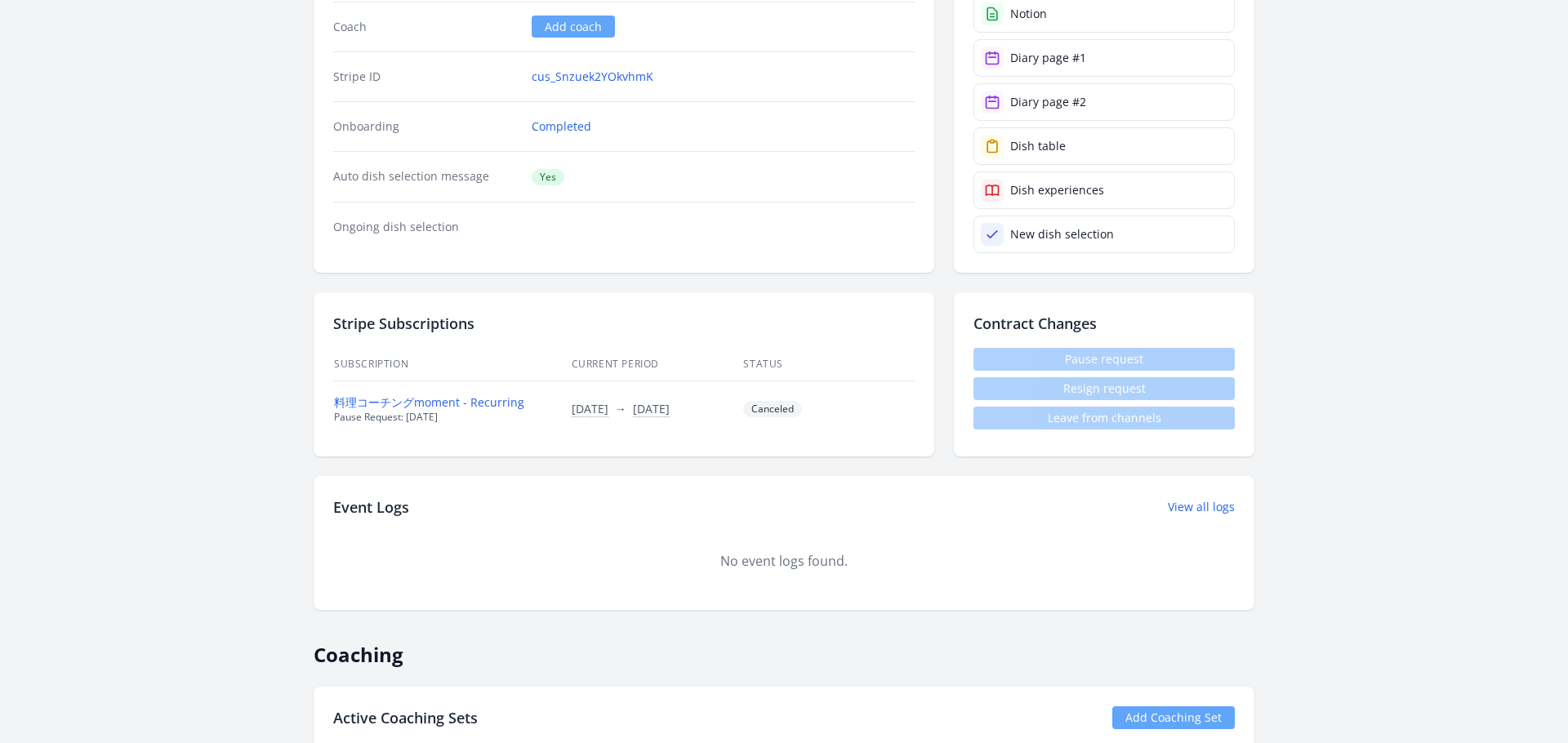
scroll to position [292, 0]
drag, startPoint x: 482, startPoint y: 322, endPoint x: 332, endPoint y: 318, distance: 150.1
click at [332, 318] on div "Stripe Subscriptions Subscription Current Period Status 料理コーチングmoment - Recurri…" at bounding box center [624, 373] width 621 height 164
copy h2 "Stripe Subscriptions"
